Goal: Task Accomplishment & Management: Use online tool/utility

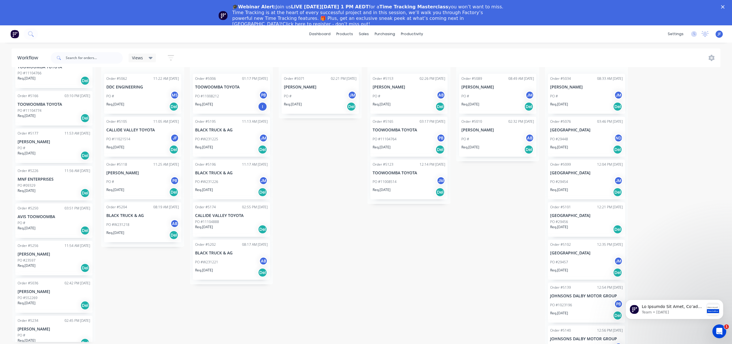
scroll to position [1056, 0]
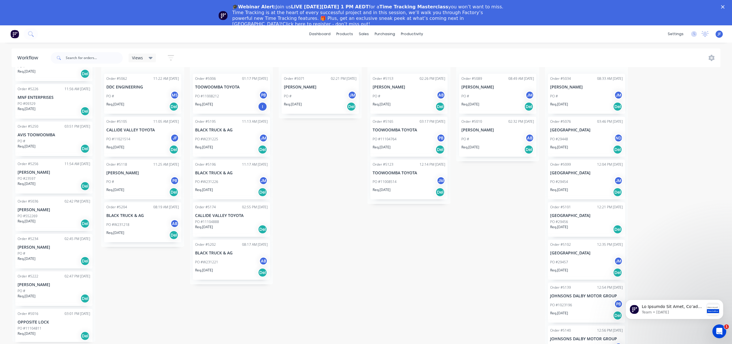
click at [52, 139] on div "PO #" at bounding box center [54, 141] width 73 height 5
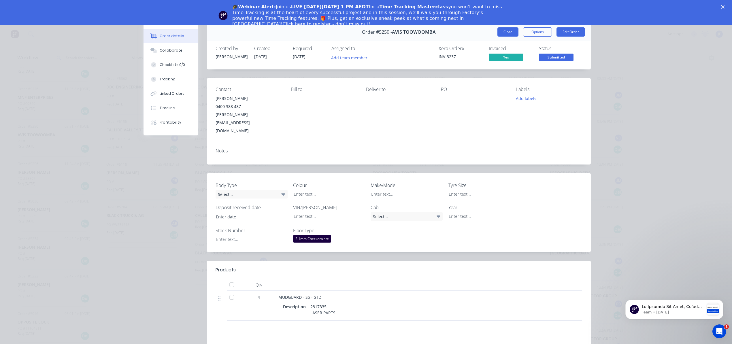
click at [503, 32] on button "Close" at bounding box center [508, 31] width 21 height 9
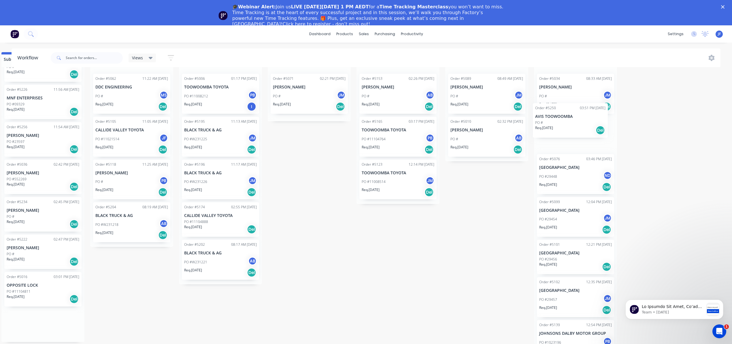
scroll to position [28, 14]
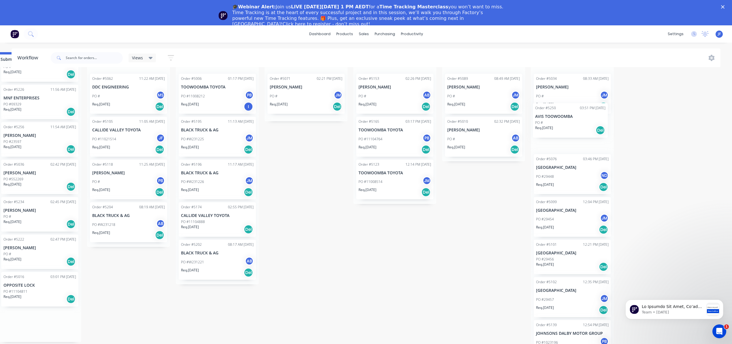
drag, startPoint x: 63, startPoint y: 138, endPoint x: 586, endPoint y: 125, distance: 524.0
click at [586, 125] on div "Submitted 35 Status colour #4169E1 hex #4169E1 Save Cancel Summaries Total orde…" at bounding box center [379, 198] width 794 height 292
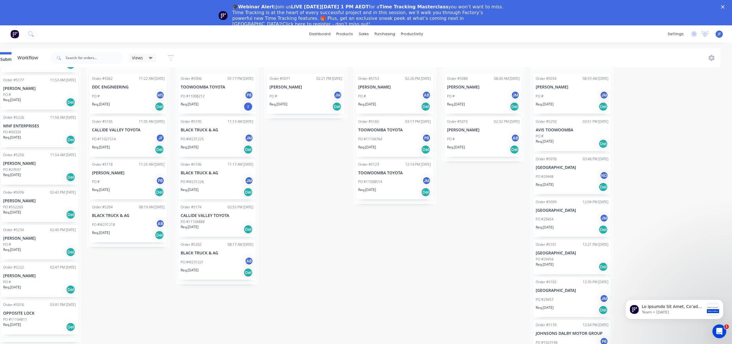
scroll to position [1019, 0]
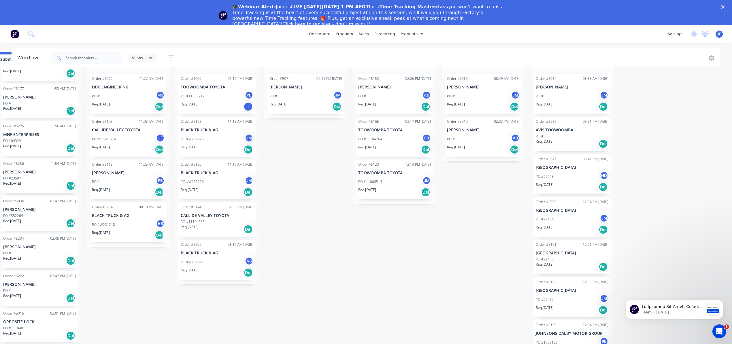
click at [578, 134] on div "PO #" at bounding box center [572, 136] width 73 height 5
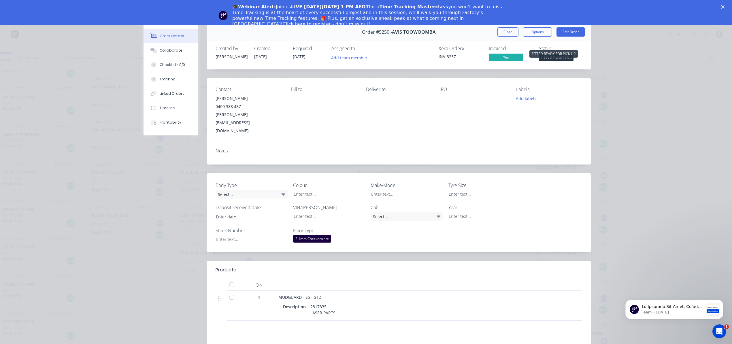
click at [541, 59] on span "FITTED READY FO..." at bounding box center [556, 57] width 35 height 7
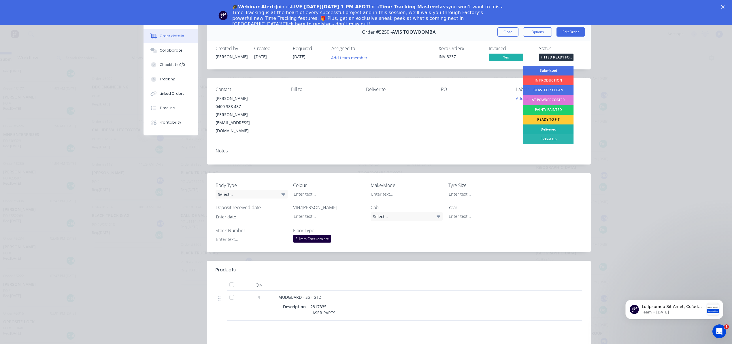
click at [541, 128] on div "Delivered" at bounding box center [548, 130] width 50 height 10
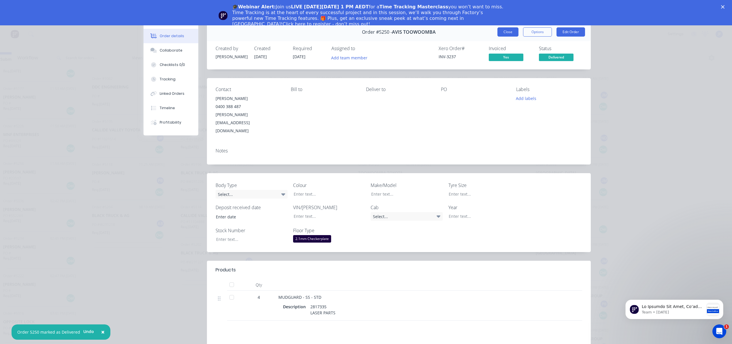
click at [498, 28] on button "Close" at bounding box center [508, 31] width 21 height 9
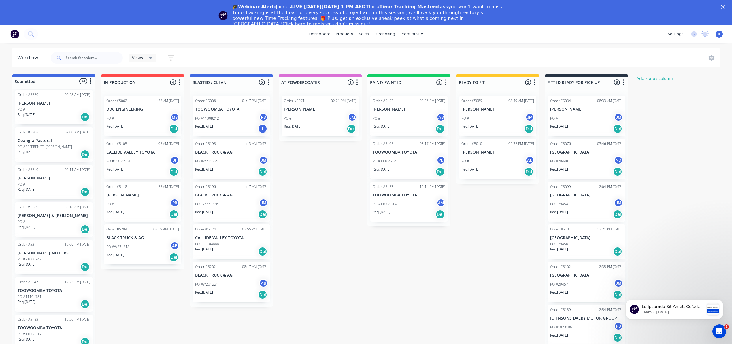
scroll to position [0, 0]
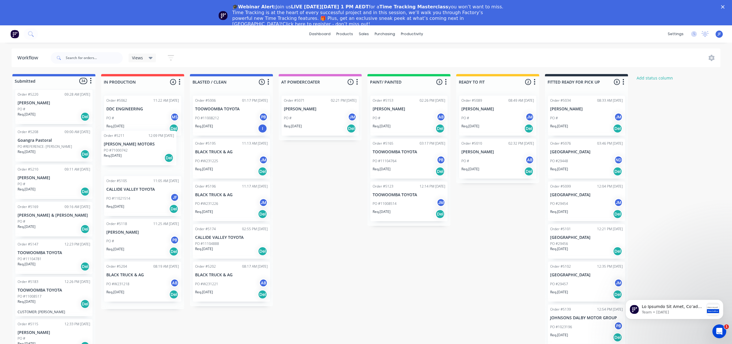
drag, startPoint x: 40, startPoint y: 259, endPoint x: 129, endPoint y: 150, distance: 140.4
click at [129, 150] on div "Submitted 34 Status colour #4169E1 hex #4169E1 Save Cancel Summaries Total orde…" at bounding box center [393, 220] width 794 height 292
click at [159, 160] on div "PO #71000742" at bounding box center [142, 158] width 73 height 5
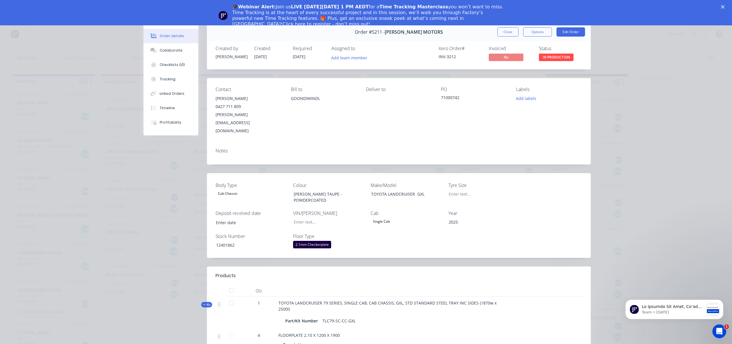
scroll to position [0, 0]
click at [345, 58] on button "Add team member" at bounding box center [349, 58] width 42 height 8
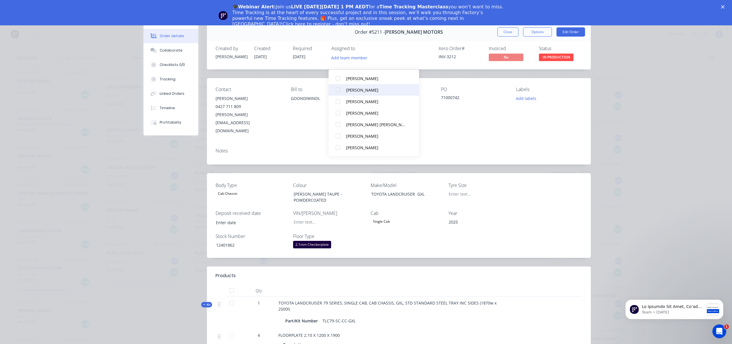
click at [345, 84] on button "[PERSON_NAME]" at bounding box center [374, 90] width 91 height 12
click at [409, 57] on div "Xero Order # INV-3212 Invoiced No Status IN PRODUCTION" at bounding box center [485, 54] width 193 height 17
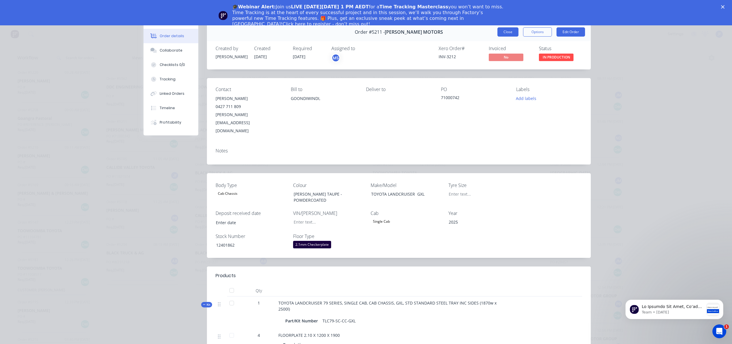
click at [507, 34] on button "Close" at bounding box center [508, 31] width 21 height 9
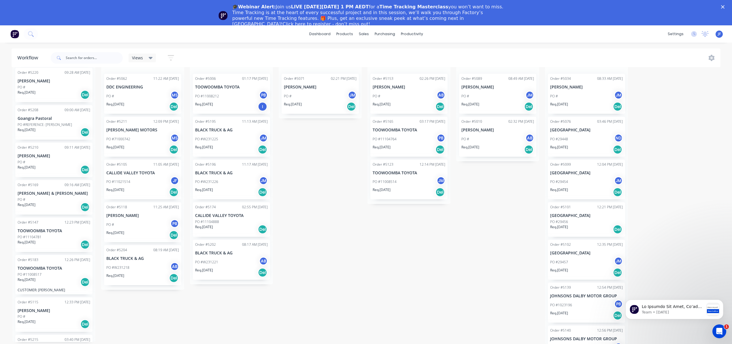
click at [310, 163] on div "Submitted 33 Status colour #4169E1 hex #4169E1 Save Cancel Summaries Total orde…" at bounding box center [393, 198] width 794 height 292
